Goal: Find specific page/section: Find specific page/section

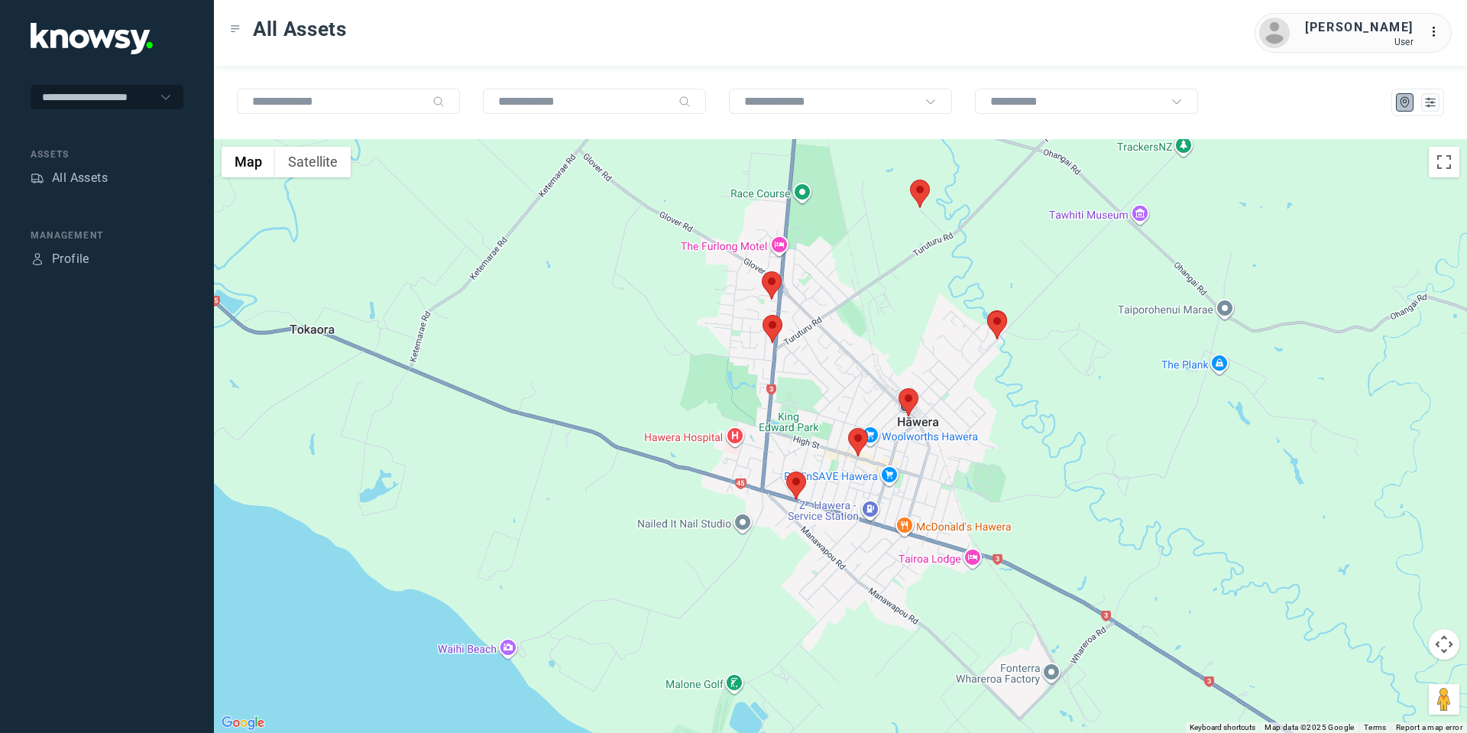
click at [763, 315] on area at bounding box center [763, 315] width 0 height 0
click at [835, 232] on button "Close" at bounding box center [822, 243] width 37 height 37
click at [762, 271] on area at bounding box center [762, 271] width 0 height 0
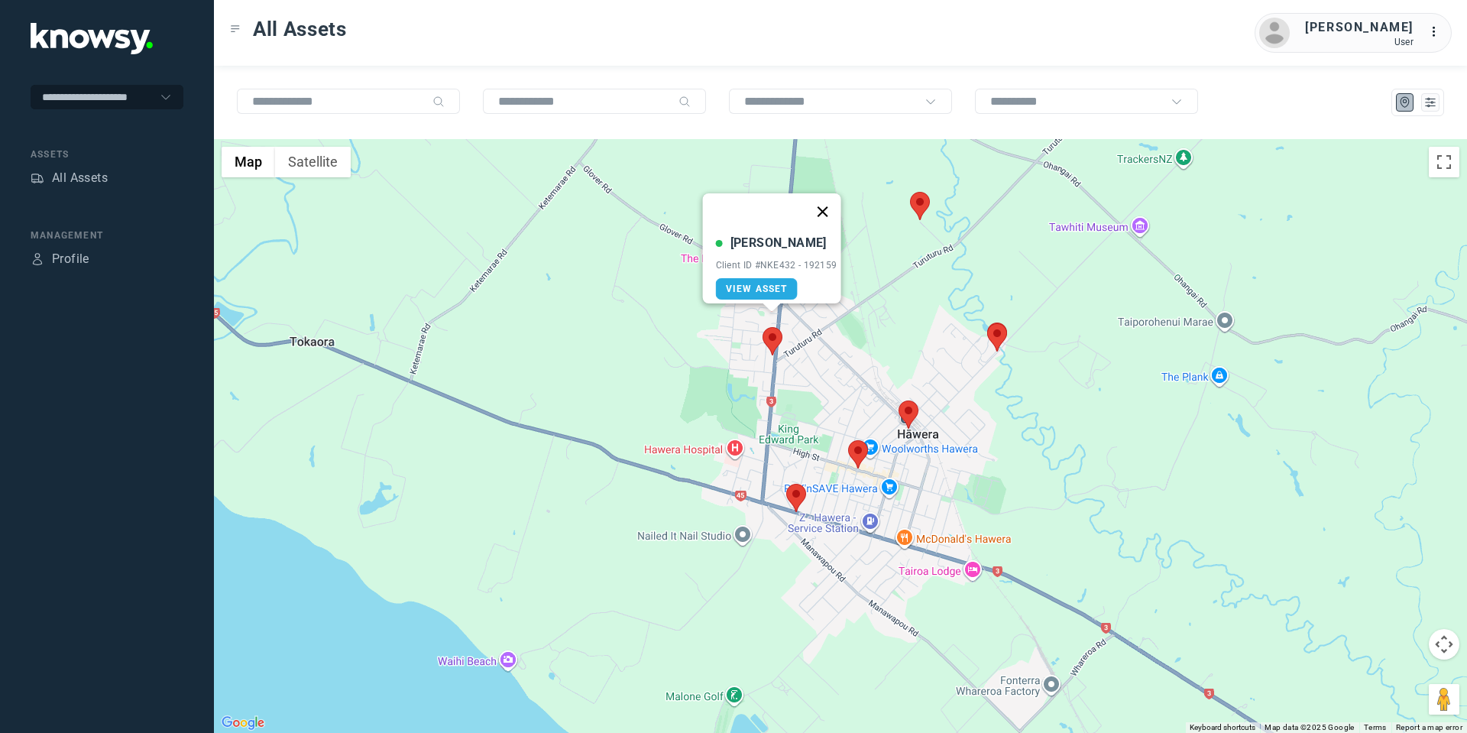
click at [828, 201] on button "Close" at bounding box center [822, 211] width 37 height 37
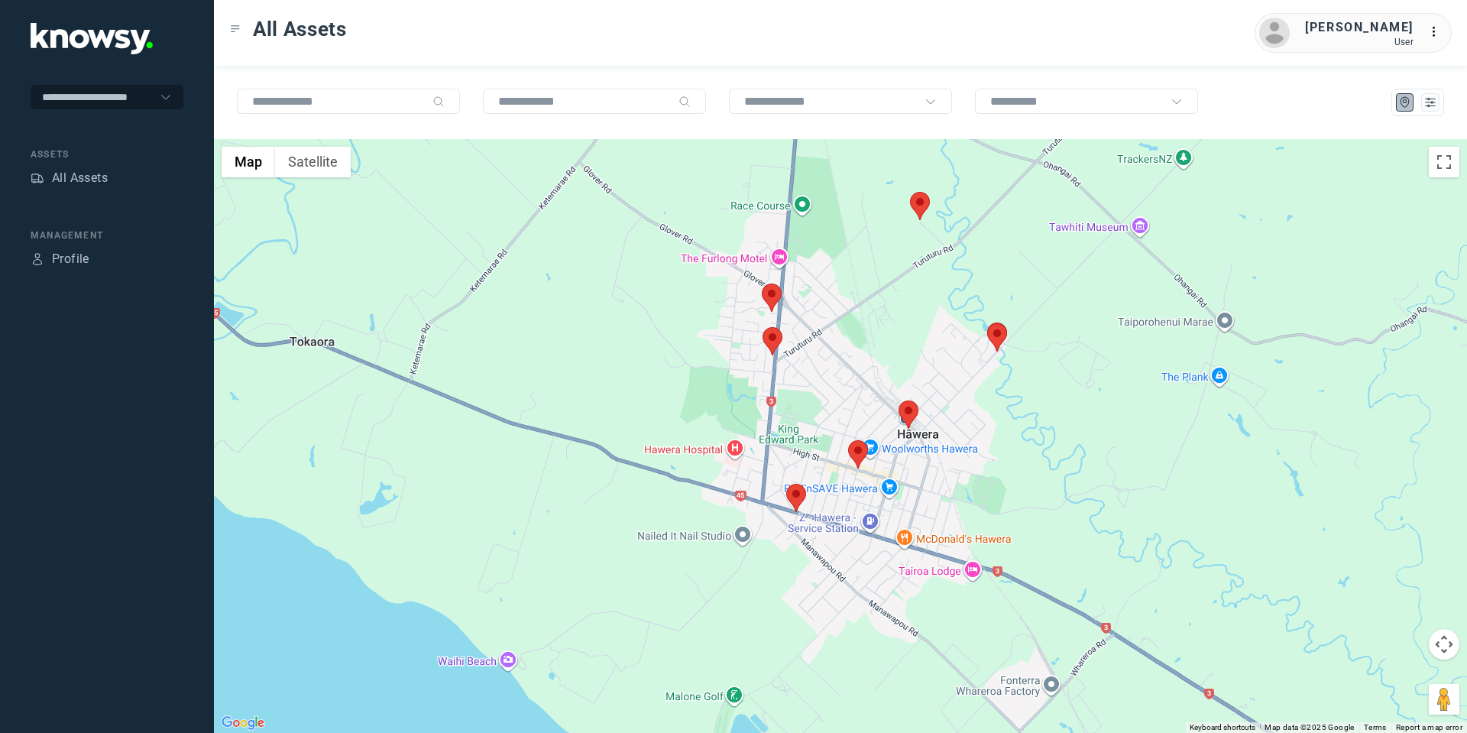
click at [987, 323] on area at bounding box center [987, 323] width 0 height 0
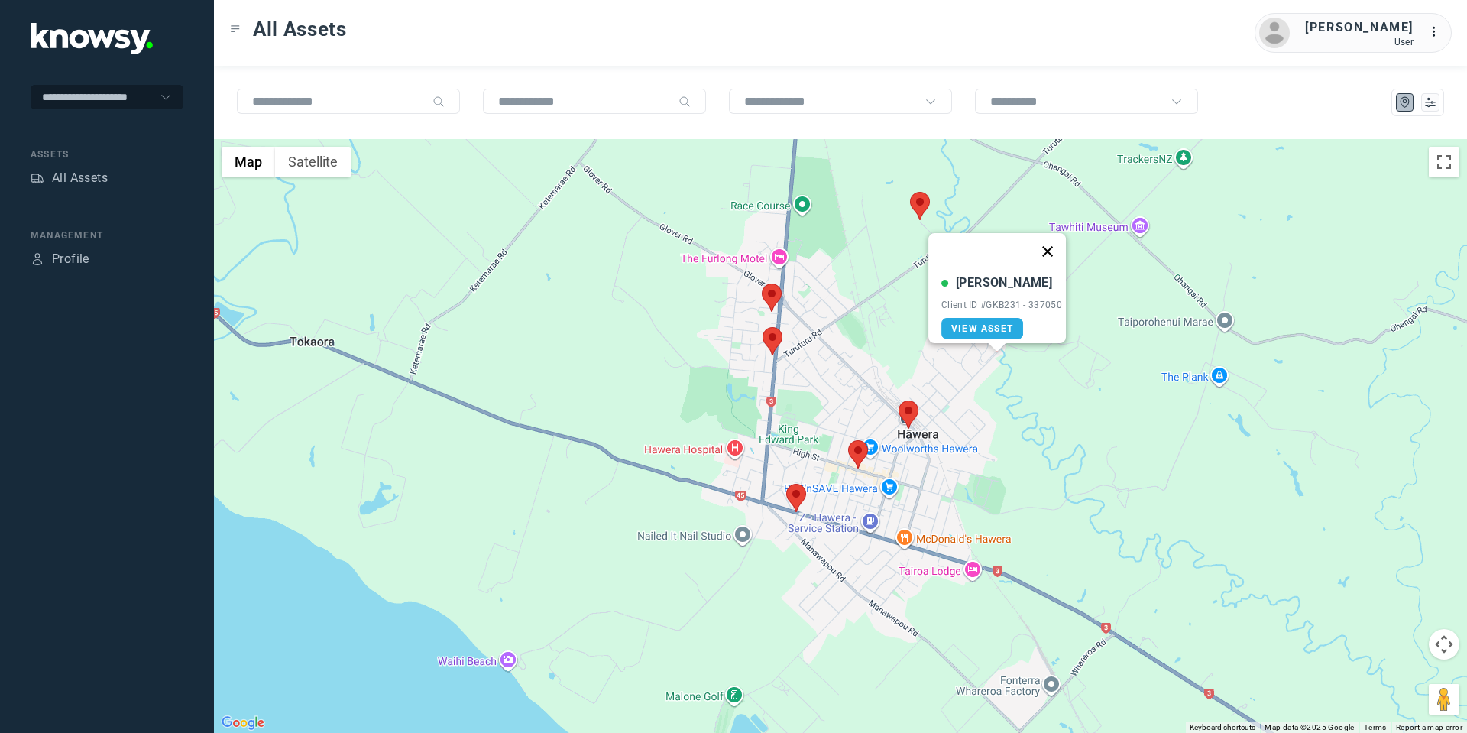
click at [1053, 242] on button "Close" at bounding box center [1047, 251] width 37 height 37
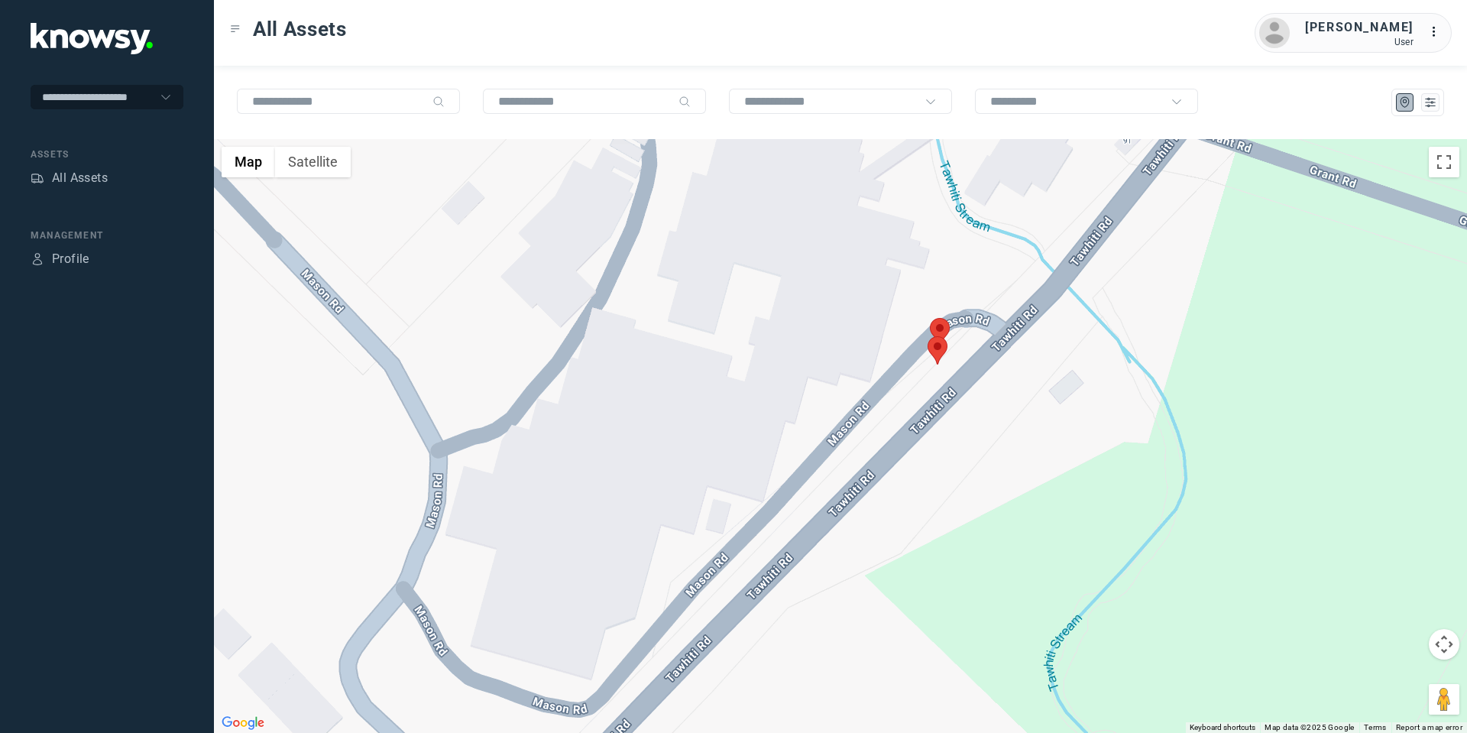
click at [930, 318] on area at bounding box center [930, 318] width 0 height 0
click at [995, 234] on button "Close" at bounding box center [990, 246] width 37 height 37
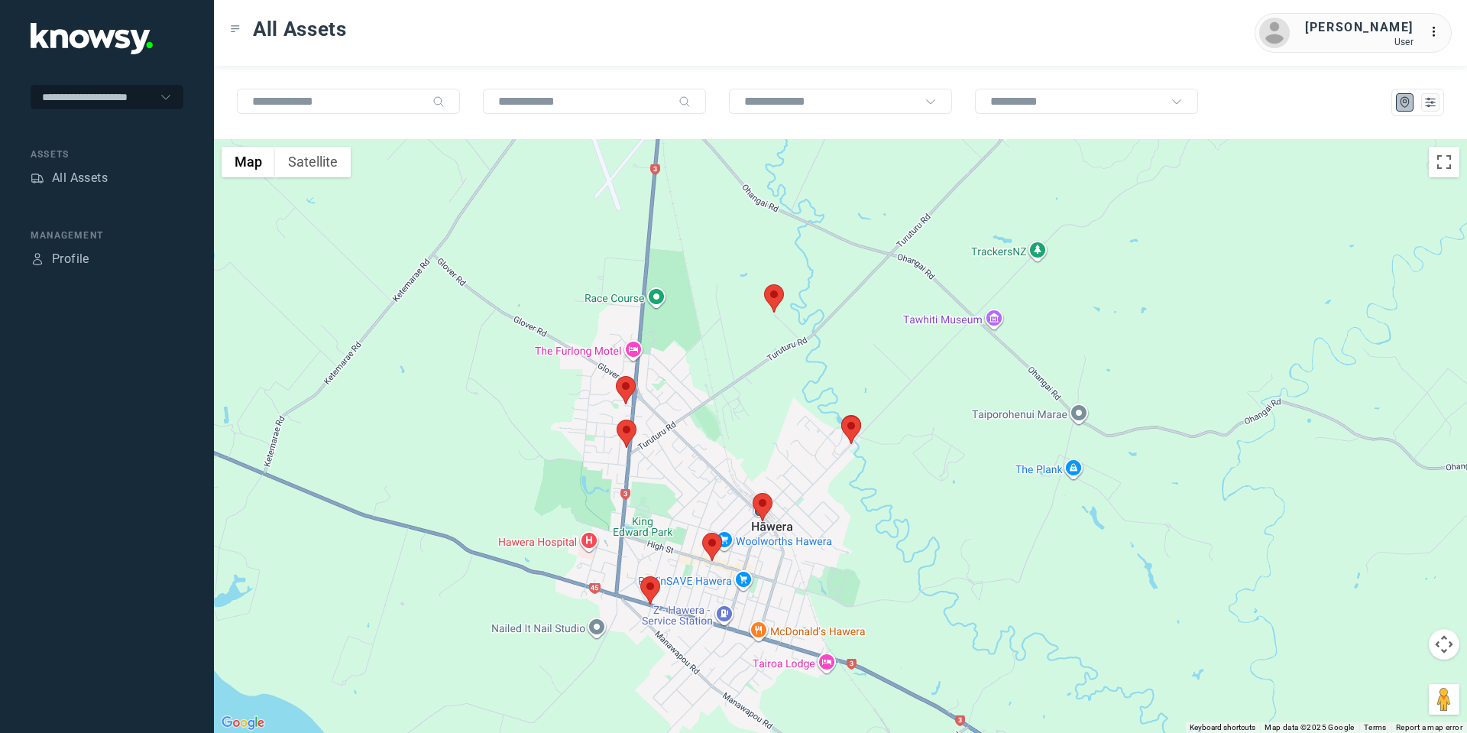
click at [753, 493] on area at bounding box center [753, 493] width 0 height 0
click at [820, 409] on button "Close" at bounding box center [811, 421] width 37 height 37
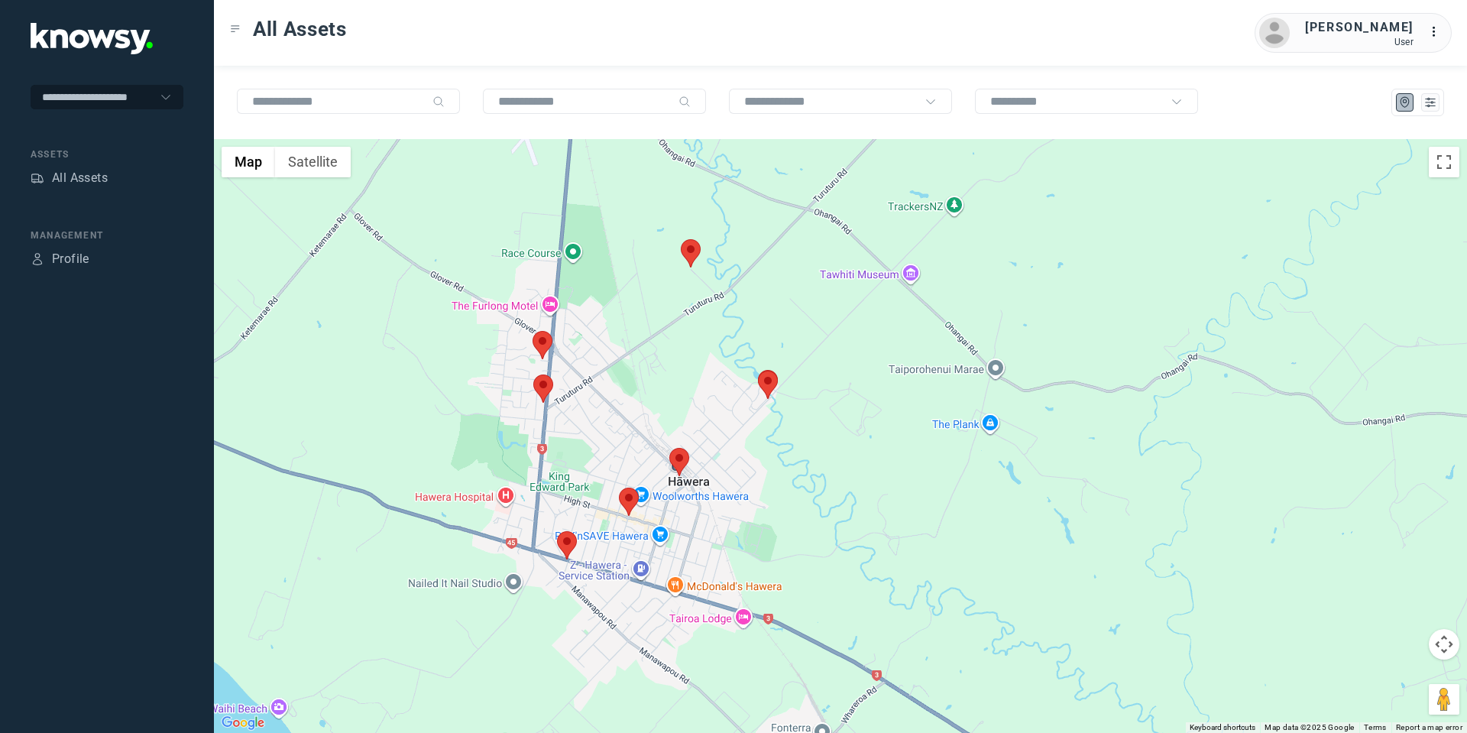
click at [557, 531] on area at bounding box center [557, 531] width 0 height 0
click at [622, 445] on button "Close" at bounding box center [616, 459] width 37 height 37
click at [1438, 107] on button at bounding box center [1430, 102] width 18 height 18
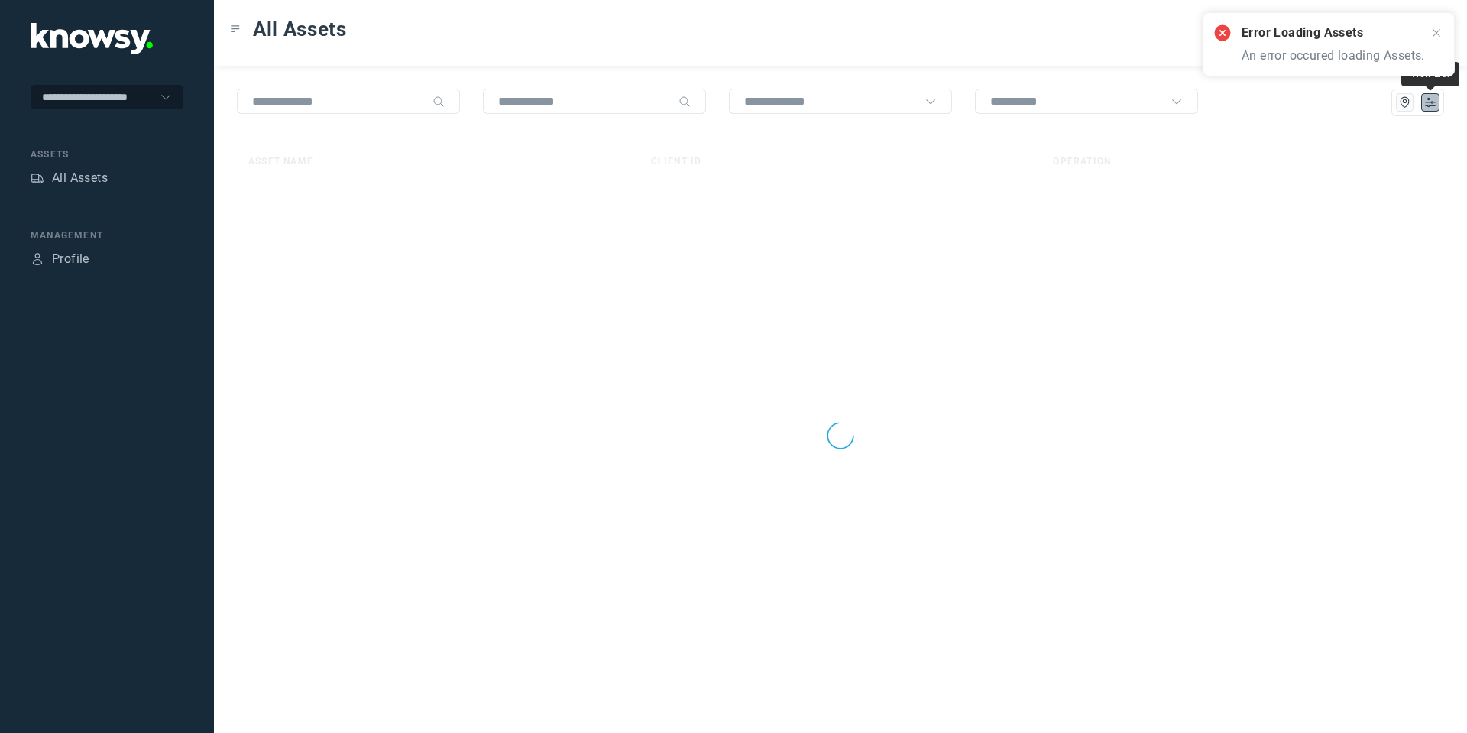
click at [1431, 100] on icon "List" at bounding box center [1431, 103] width 14 height 14
click at [92, 175] on div "All Assets" at bounding box center [80, 178] width 56 height 18
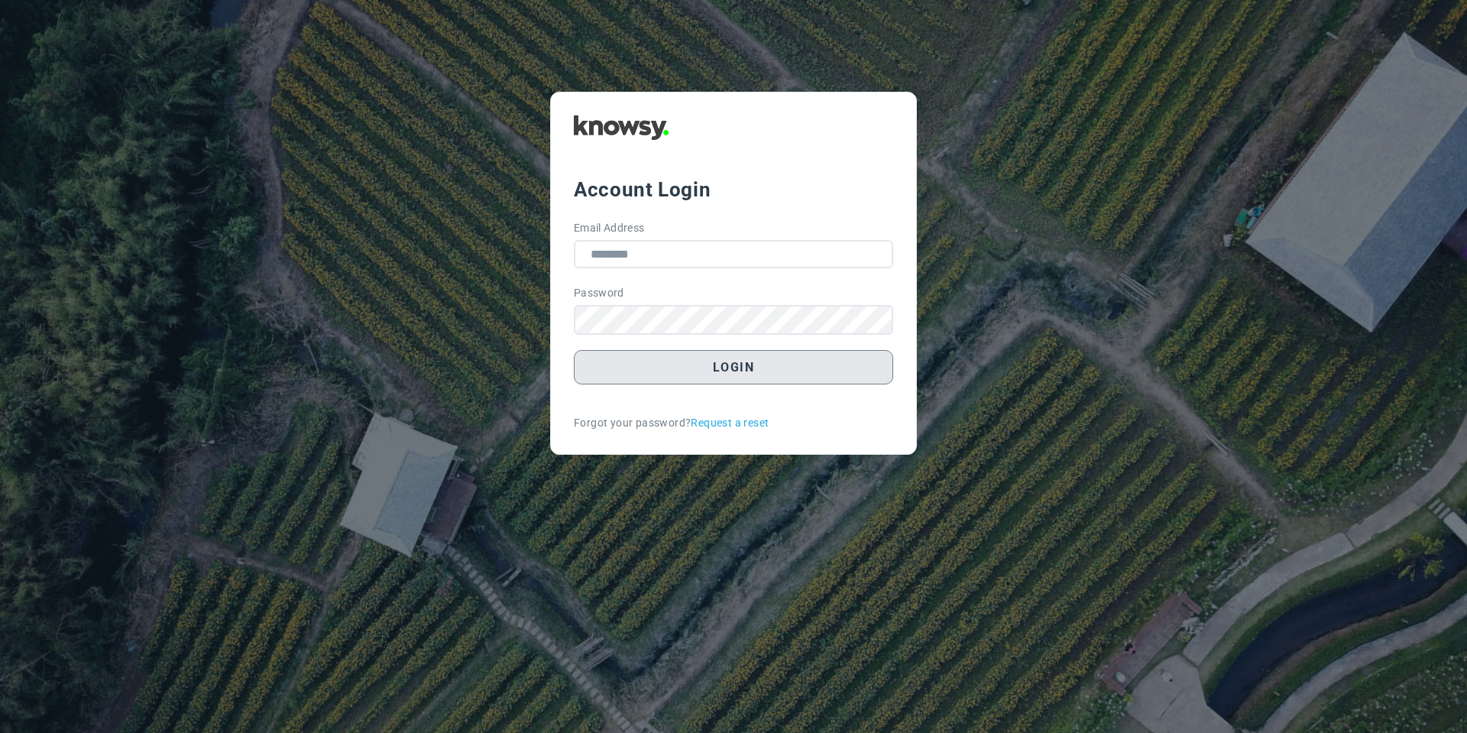
type input "**********"
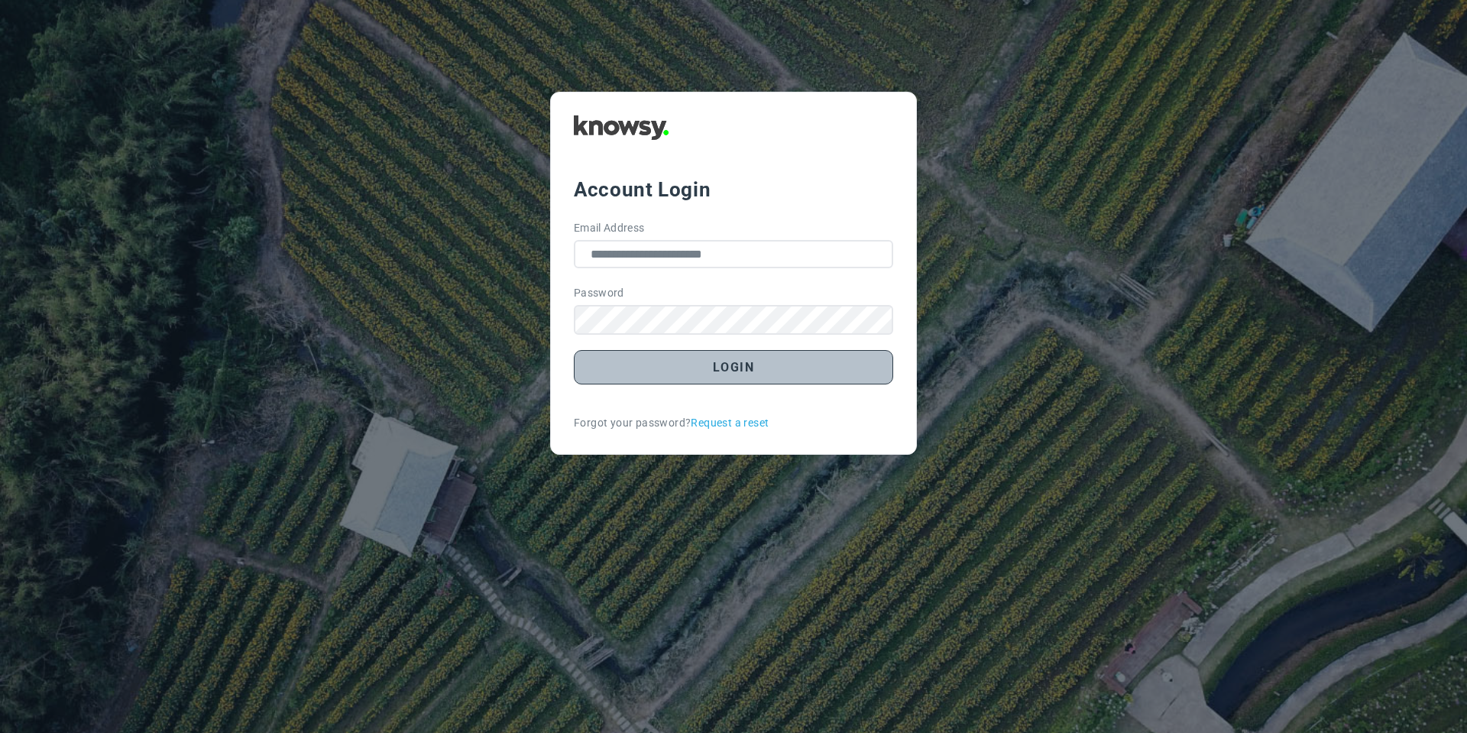
click at [707, 371] on button "Login" at bounding box center [733, 367] width 319 height 34
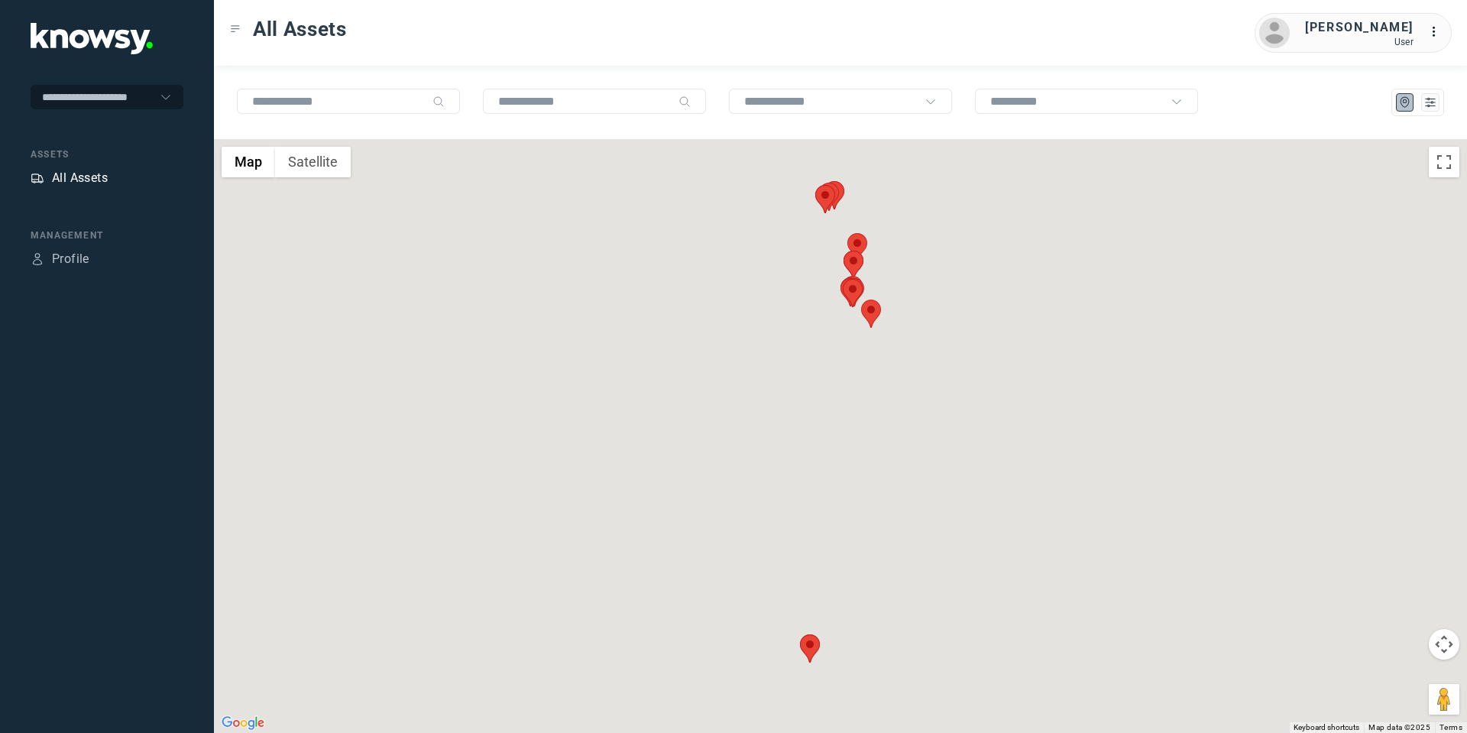
click at [83, 177] on div "All Assets" at bounding box center [80, 178] width 56 height 18
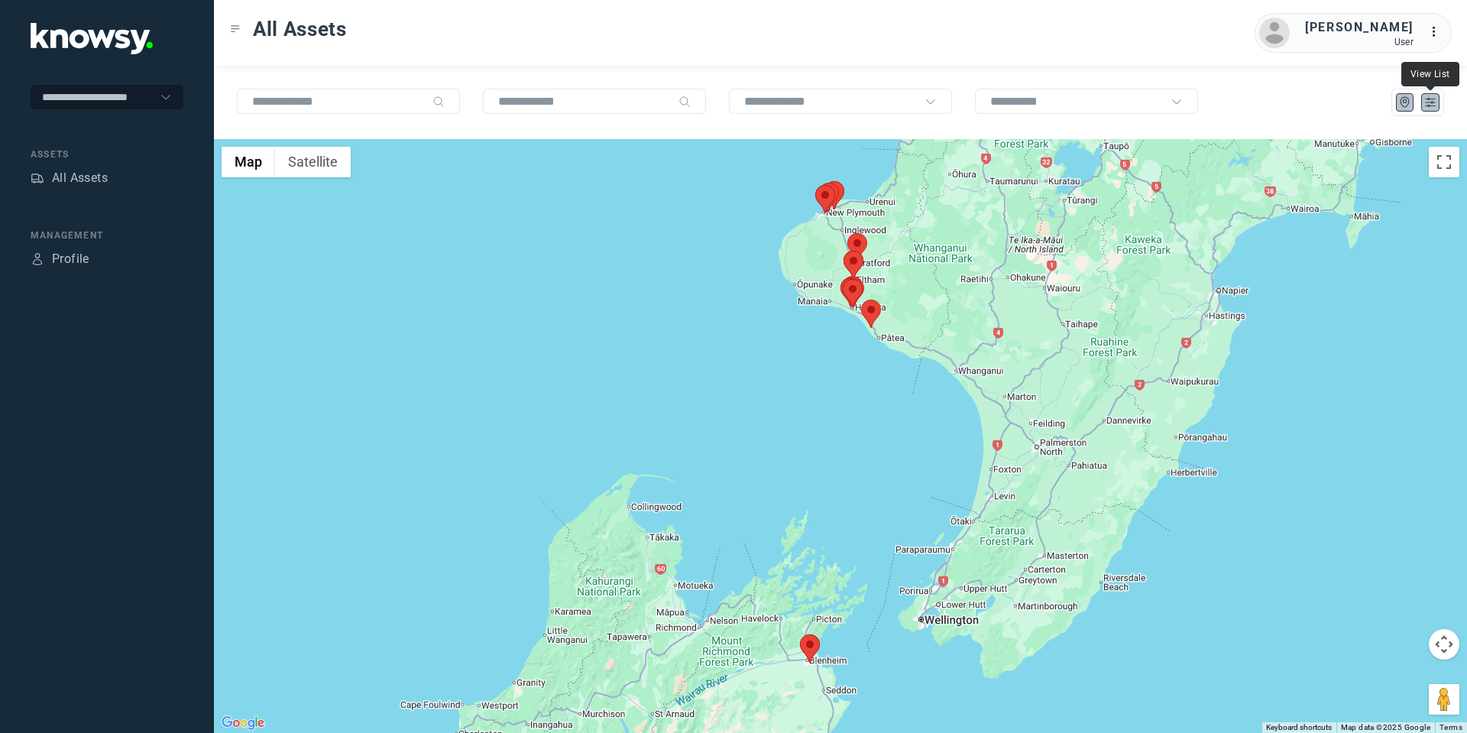
click at [1427, 100] on icon "List" at bounding box center [1431, 103] width 14 height 14
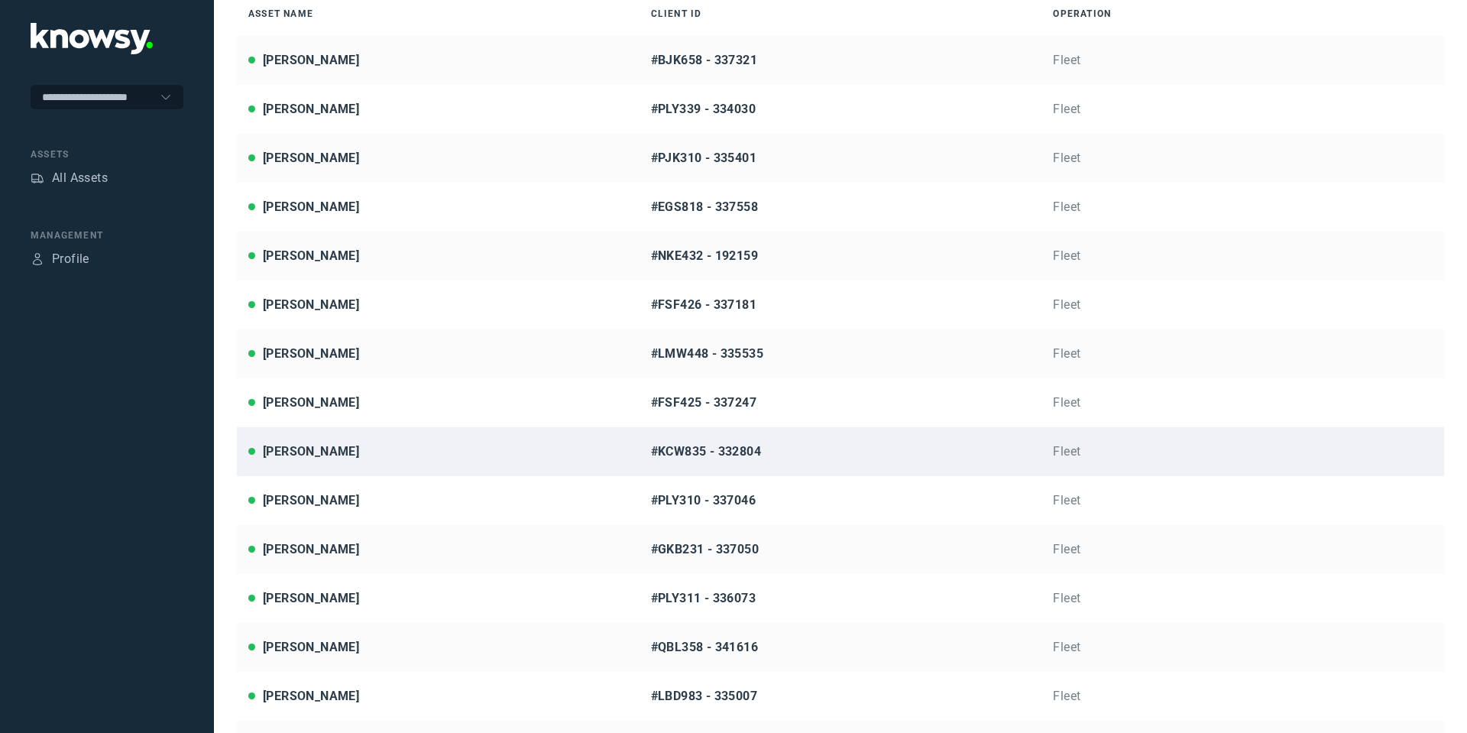
scroll to position [161, 0]
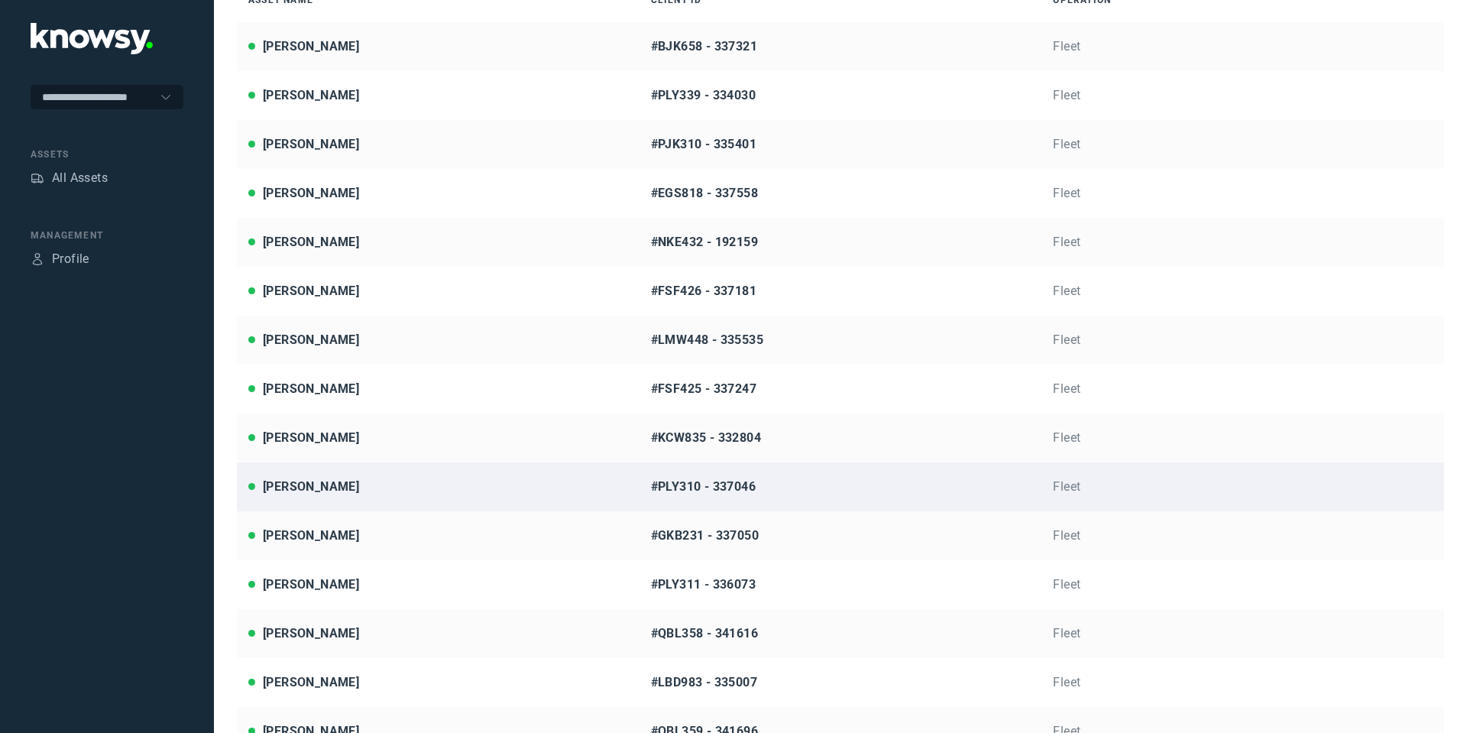
click at [363, 484] on div "Ian Whittington" at bounding box center [438, 487] width 380 height 18
